Goal: Task Accomplishment & Management: Manage account settings

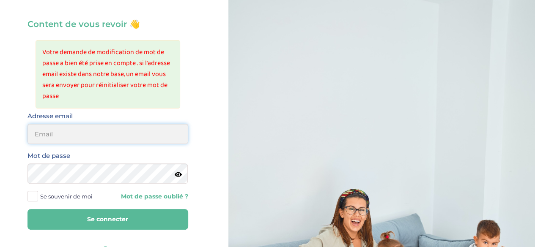
click at [76, 130] on input "email" at bounding box center [107, 134] width 161 height 20
type input "[EMAIL_ADDRESS][DOMAIN_NAME]"
click at [167, 139] on input "[EMAIL_ADDRESS][DOMAIN_NAME]" at bounding box center [107, 134] width 161 height 20
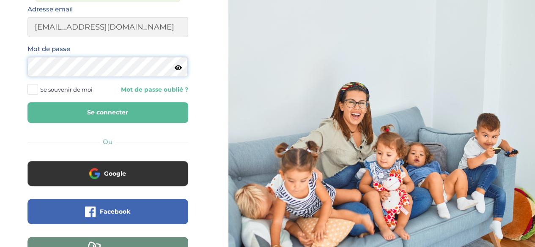
scroll to position [148, 0]
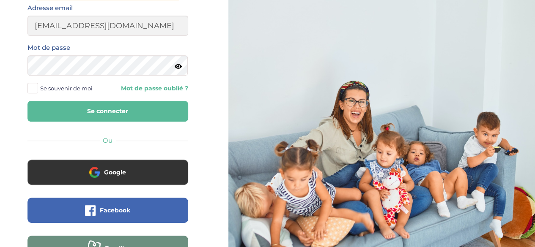
click at [90, 102] on button "Se connecter" at bounding box center [107, 111] width 161 height 21
click at [81, 111] on button "Se connecter" at bounding box center [107, 111] width 161 height 21
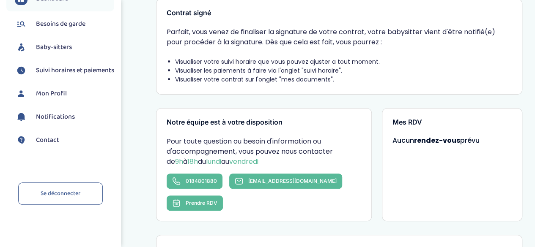
scroll to position [75, 0]
click at [63, 95] on span "Mon Profil" at bounding box center [51, 94] width 31 height 10
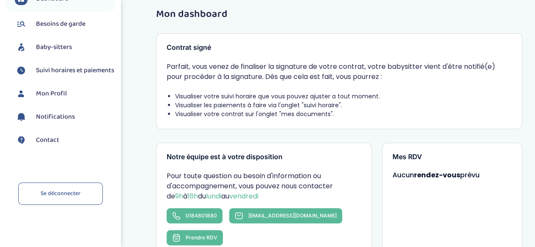
scroll to position [13, 0]
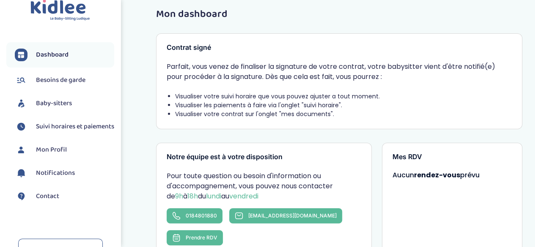
click at [58, 155] on span "Mon Profil" at bounding box center [51, 150] width 31 height 10
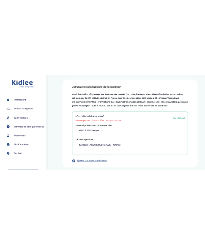
scroll to position [0, 0]
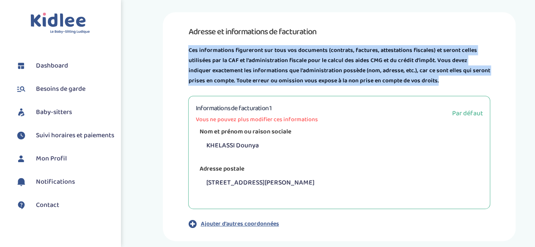
drag, startPoint x: 188, startPoint y: 44, endPoint x: 427, endPoint y: 86, distance: 242.5
click at [427, 86] on div "Adresse et informations de facturation Ces informations figureront sur tous vos…" at bounding box center [339, 126] width 352 height 229
click at [425, 85] on p "Ces informations figureront sur tous vos documents (contrats, factures, attesta…" at bounding box center [338, 65] width 301 height 41
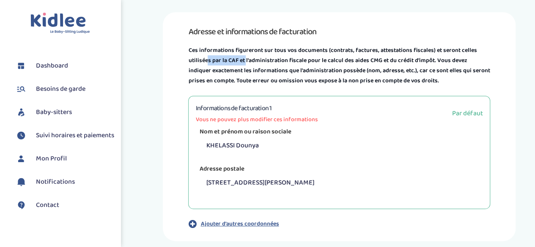
drag, startPoint x: 208, startPoint y: 62, endPoint x: 246, endPoint y: 60, distance: 37.3
click at [246, 60] on p "Ces informations figureront sur tous vos documents (contrats, factures, attesta…" at bounding box center [338, 65] width 301 height 41
click at [154, 104] on div "Adresse et informations de facturation Ces informations figureront sur tous vos…" at bounding box center [339, 126] width 404 height 229
drag, startPoint x: 202, startPoint y: 59, endPoint x: 322, endPoint y: 127, distance: 137.9
click at [322, 127] on div "Ces informations figureront sur tous vos documents (contrats, factures, attesta…" at bounding box center [338, 136] width 301 height 183
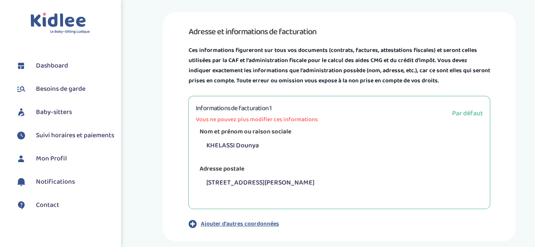
click at [276, 60] on p "Ces informations figureront sur tous vos documents (contrats, factures, attesta…" at bounding box center [338, 65] width 301 height 41
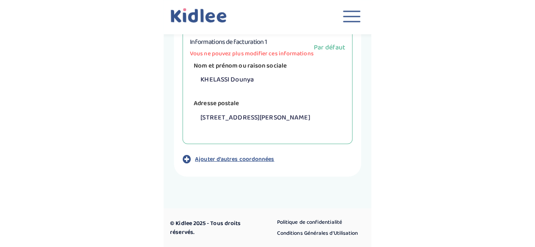
scroll to position [0, 0]
